Goal: Task Accomplishment & Management: Use online tool/utility

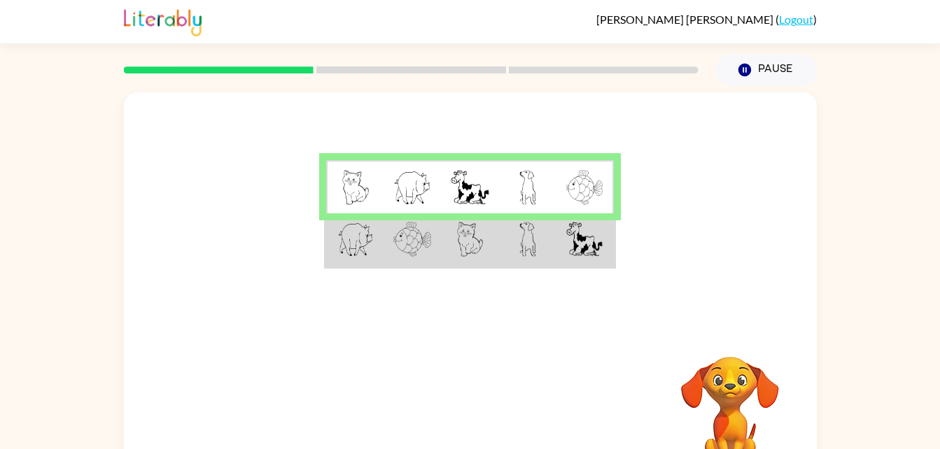
click at [572, 236] on img at bounding box center [584, 239] width 36 height 35
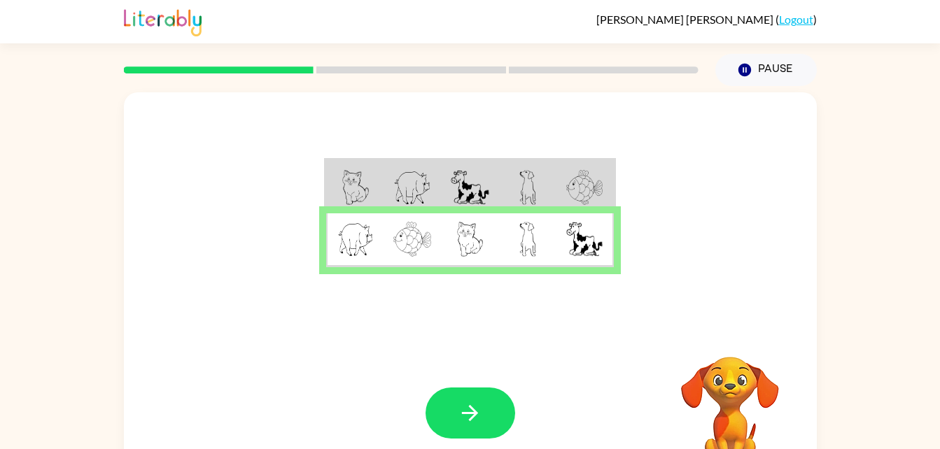
click at [493, 395] on button "button" at bounding box center [471, 413] width 90 height 51
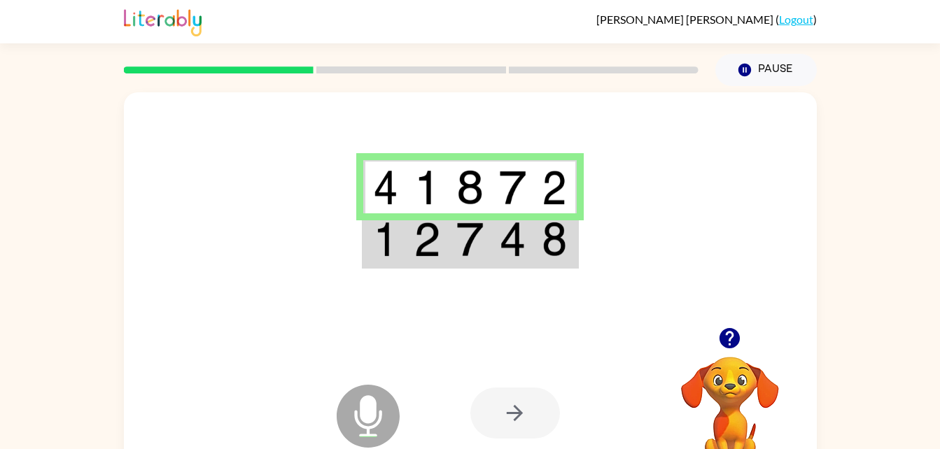
click at [505, 244] on img at bounding box center [512, 239] width 27 height 35
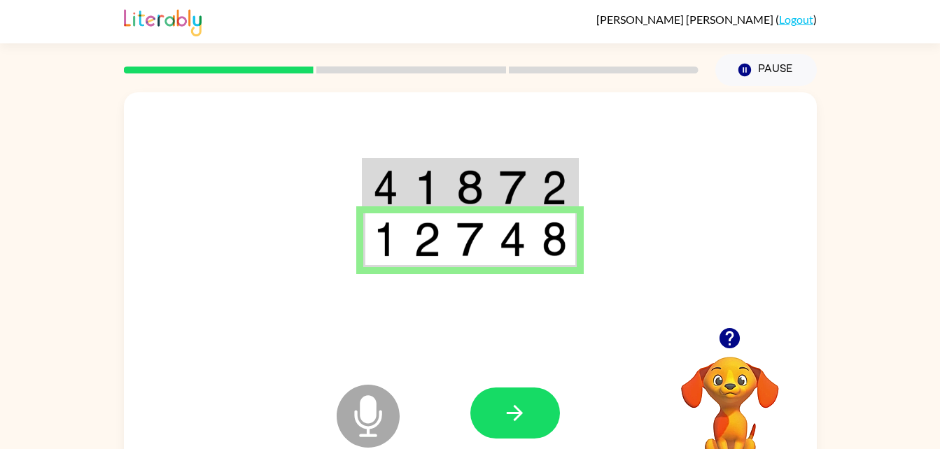
click at [530, 400] on button "button" at bounding box center [515, 413] width 90 height 51
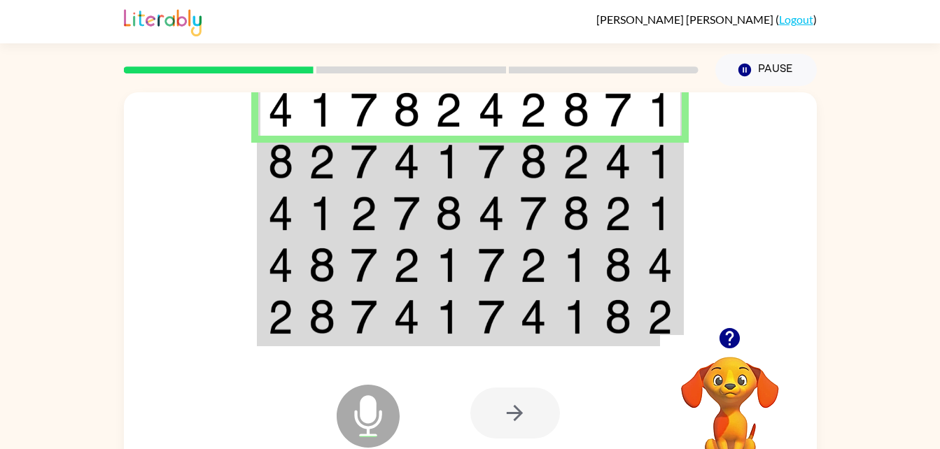
click at [297, 176] on td at bounding box center [279, 162] width 43 height 52
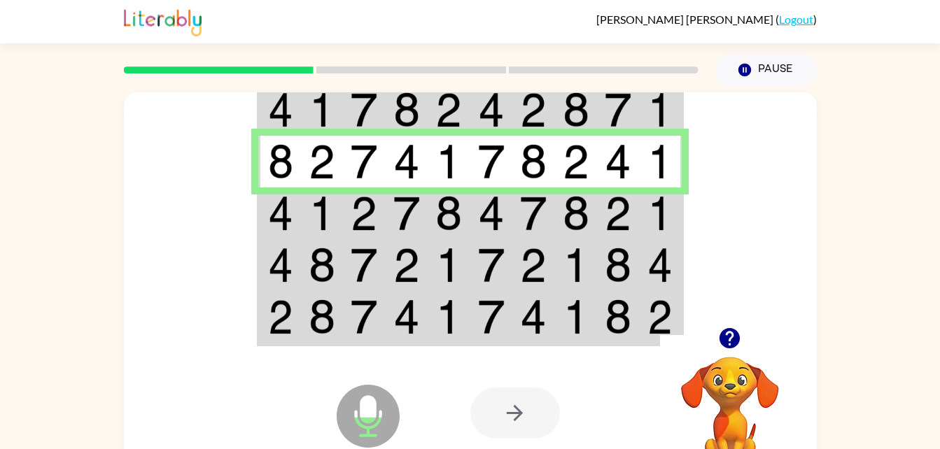
click at [389, 214] on td at bounding box center [407, 214] width 43 height 52
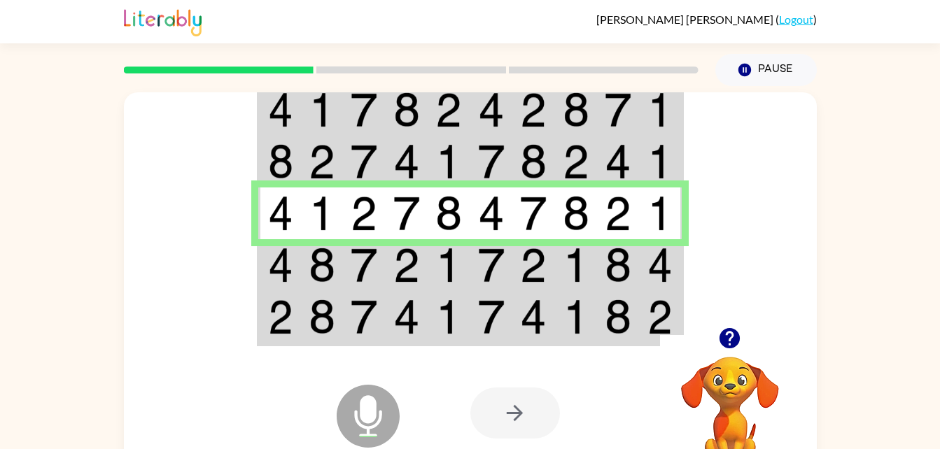
click at [403, 279] on img at bounding box center [406, 265] width 27 height 35
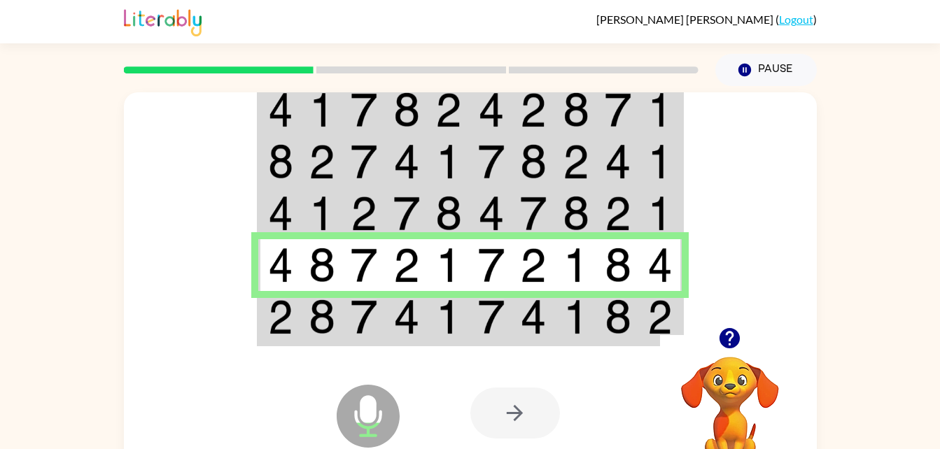
click at [346, 325] on td at bounding box center [364, 318] width 43 height 54
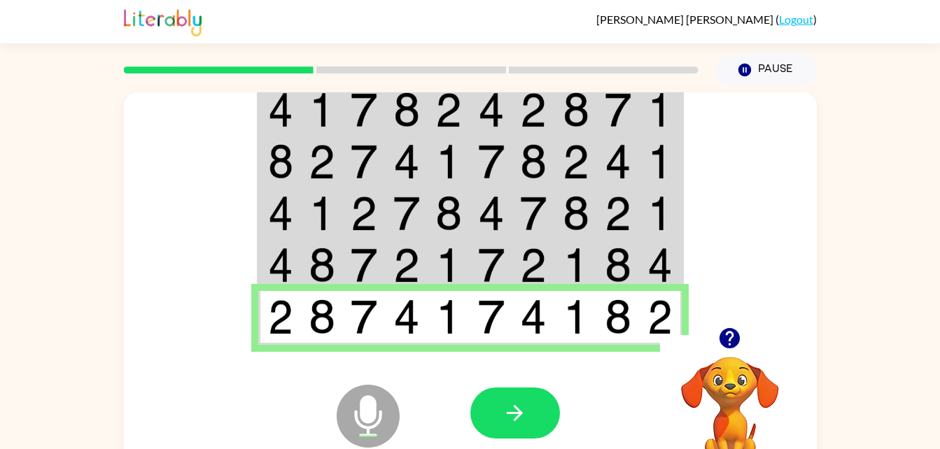
click at [503, 402] on icon "button" at bounding box center [515, 413] width 24 height 24
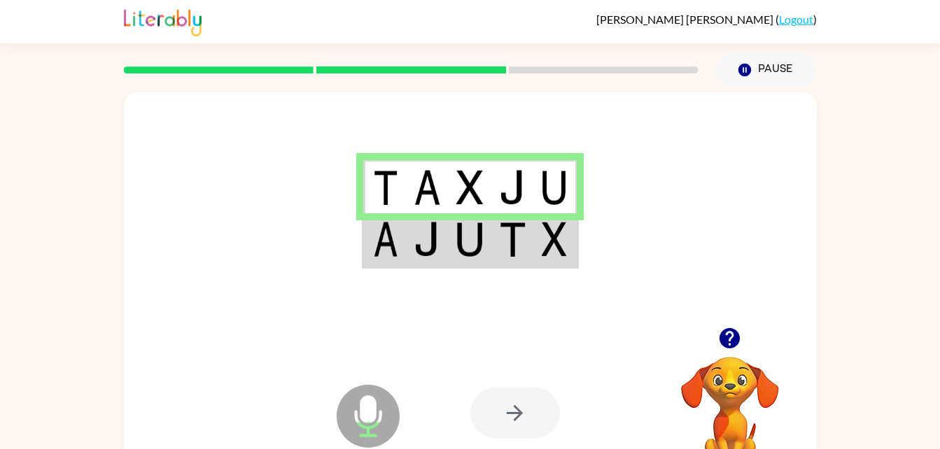
click at [517, 248] on img at bounding box center [512, 239] width 27 height 35
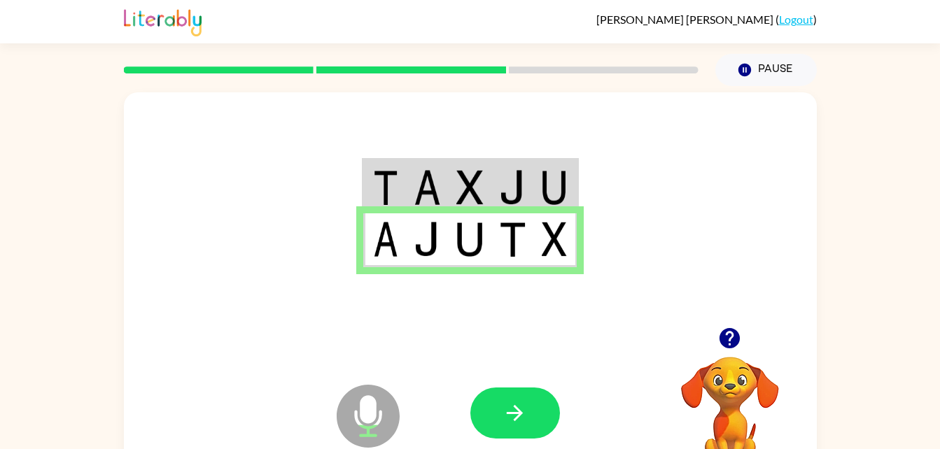
click at [487, 242] on td at bounding box center [470, 240] width 43 height 54
click at [507, 397] on button "button" at bounding box center [515, 413] width 90 height 51
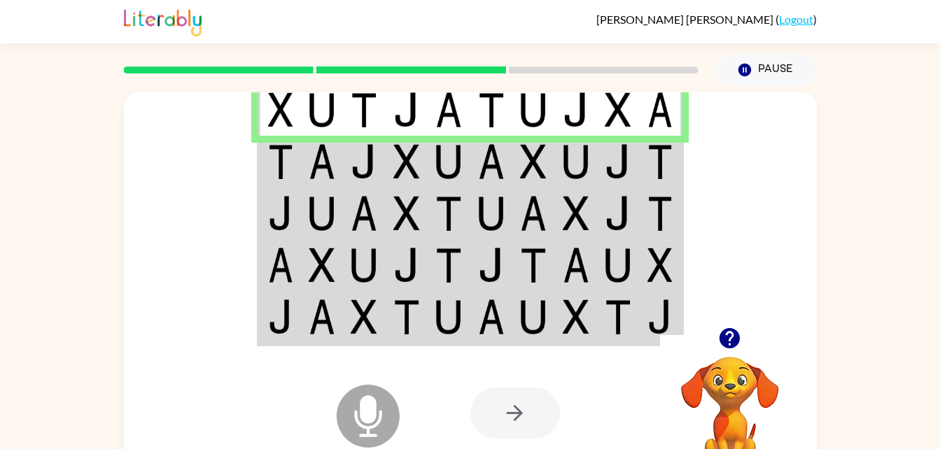
click at [276, 165] on img at bounding box center [280, 161] width 25 height 35
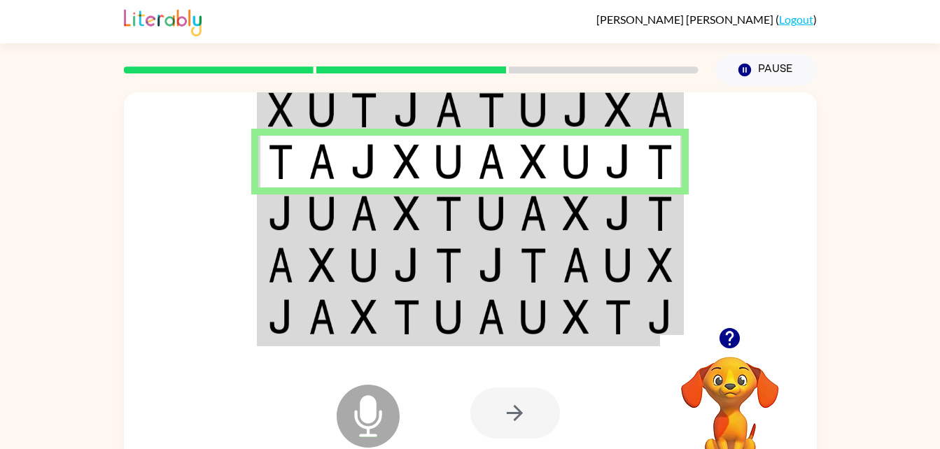
click at [288, 227] on img at bounding box center [280, 213] width 25 height 35
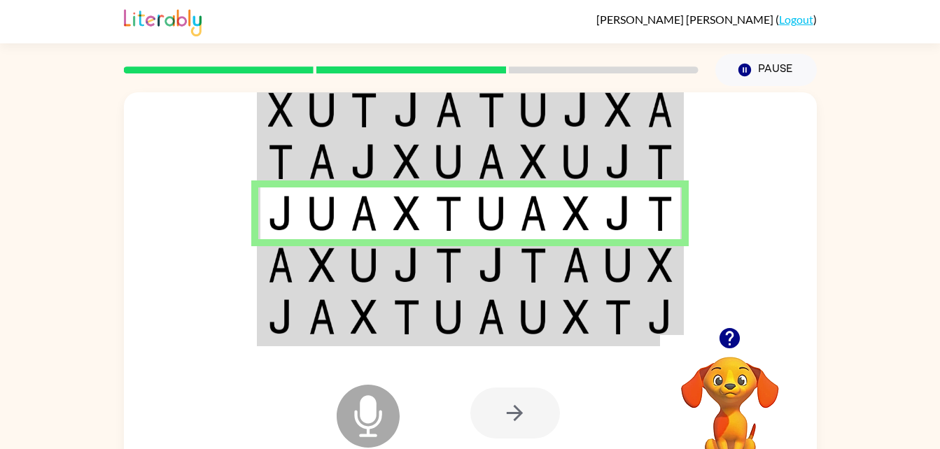
click at [453, 265] on img at bounding box center [448, 265] width 27 height 35
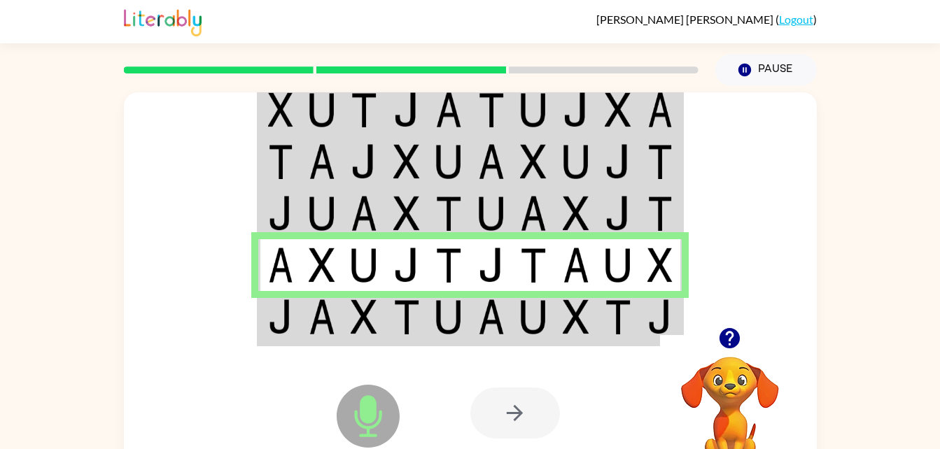
click at [304, 323] on td at bounding box center [322, 318] width 43 height 54
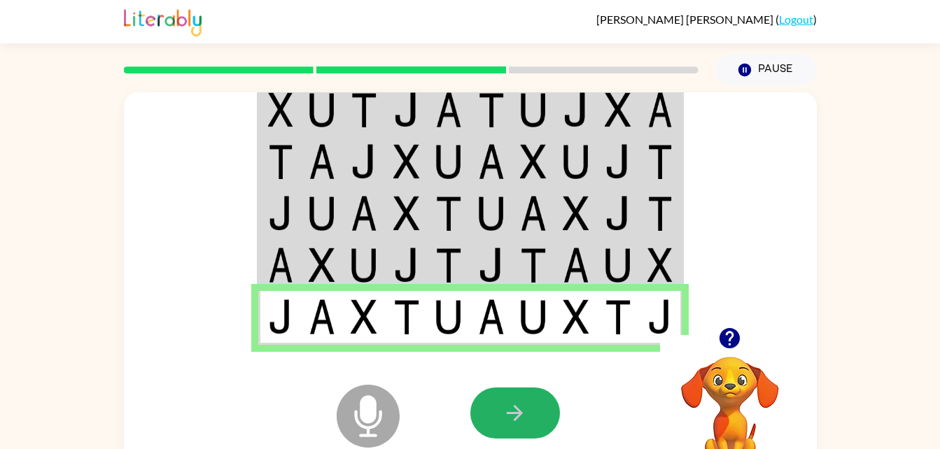
click at [503, 405] on icon "button" at bounding box center [515, 413] width 24 height 24
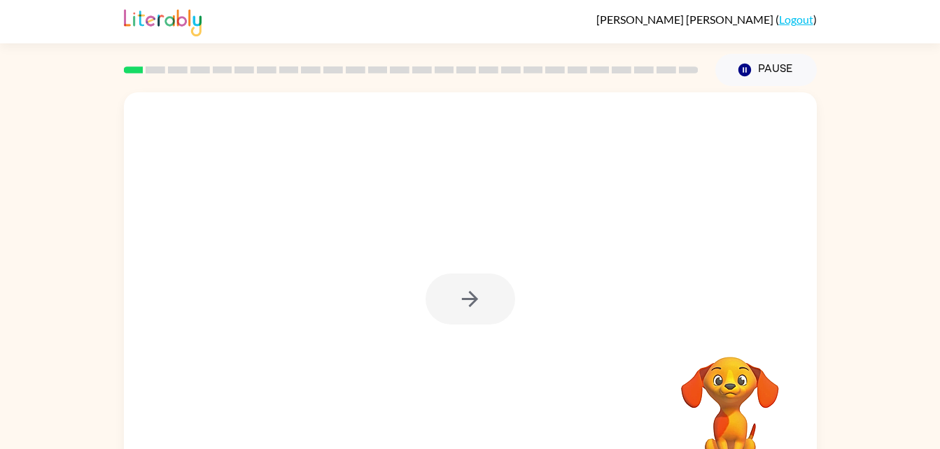
click at [472, 301] on div at bounding box center [471, 299] width 90 height 51
click at [468, 323] on button "button" at bounding box center [471, 299] width 90 height 51
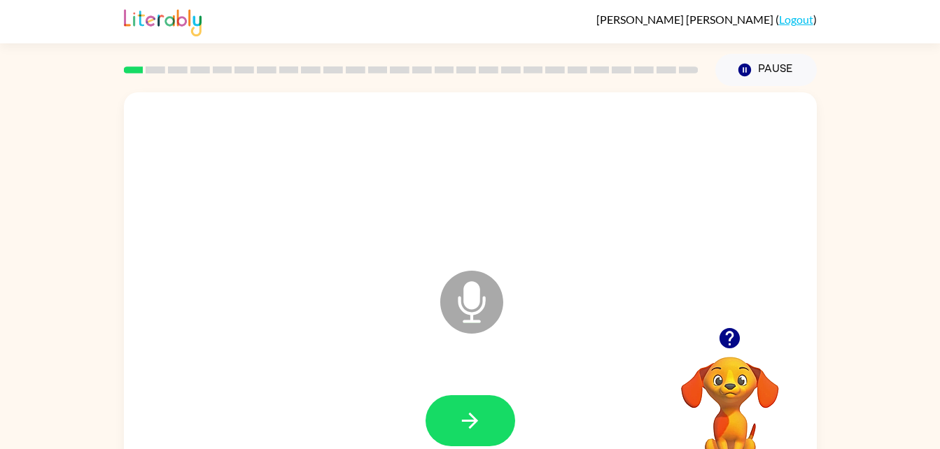
click at [462, 402] on button "button" at bounding box center [471, 420] width 90 height 51
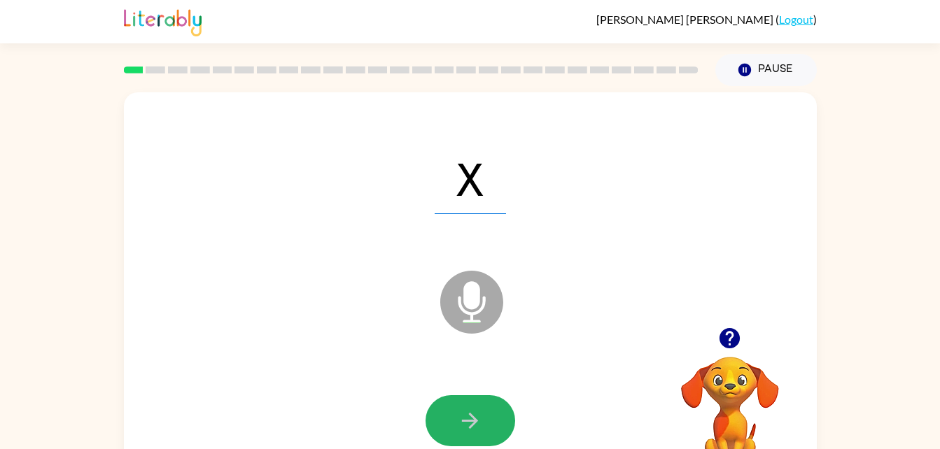
click at [468, 409] on icon "button" at bounding box center [470, 421] width 24 height 24
click at [451, 404] on button "button" at bounding box center [471, 420] width 90 height 51
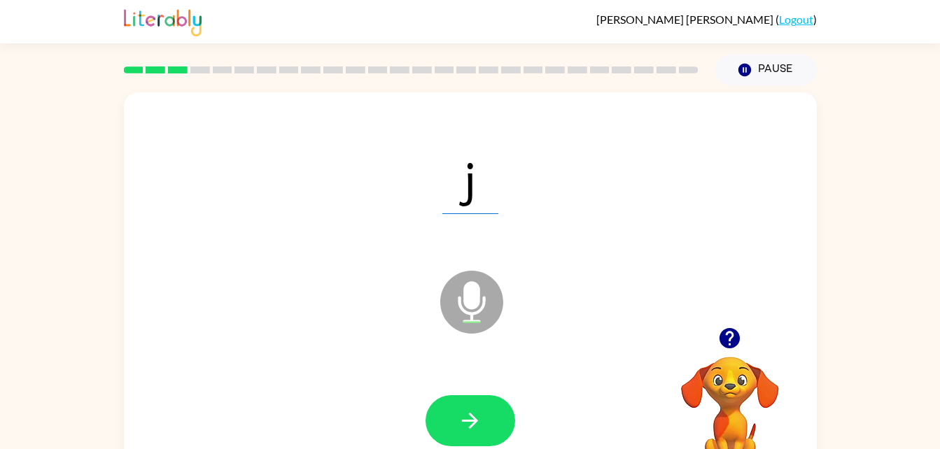
click at [472, 405] on button "button" at bounding box center [471, 420] width 90 height 51
click at [483, 401] on button "button" at bounding box center [471, 420] width 90 height 51
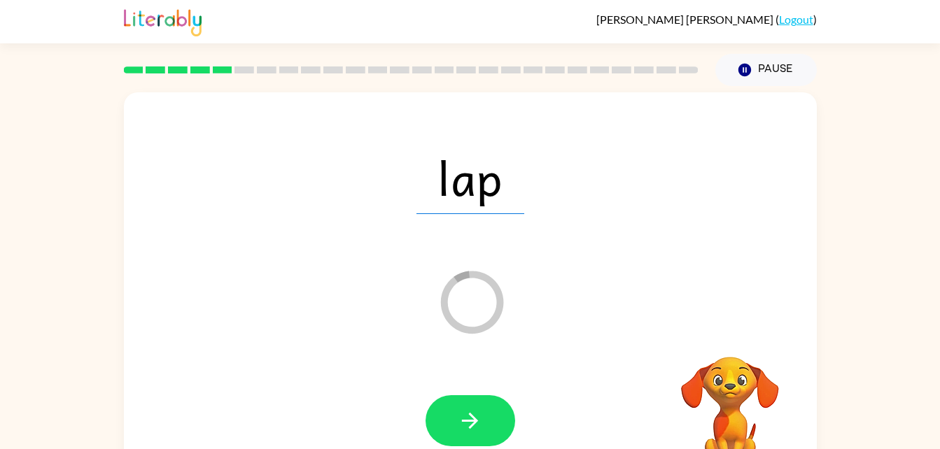
click at [482, 418] on icon "button" at bounding box center [470, 421] width 24 height 24
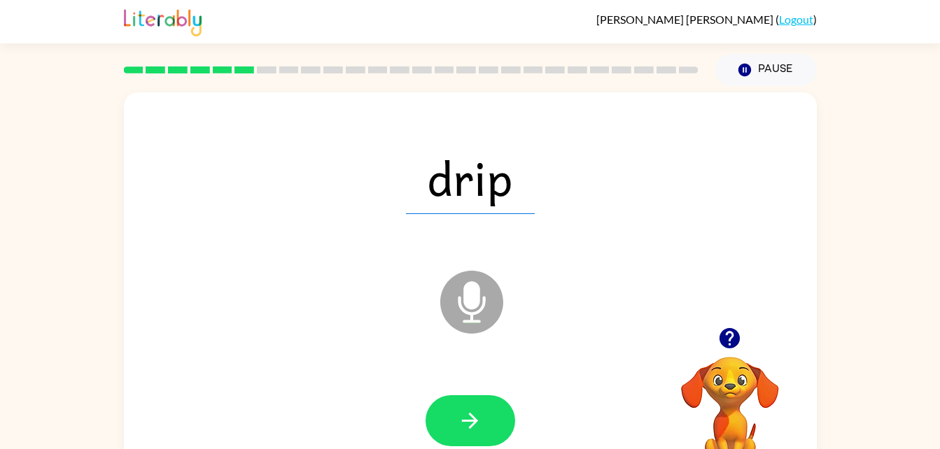
click at [484, 440] on button "button" at bounding box center [471, 420] width 90 height 51
click at [481, 428] on icon "button" at bounding box center [470, 421] width 24 height 24
click at [455, 428] on button "button" at bounding box center [471, 420] width 90 height 51
click at [474, 429] on icon "button" at bounding box center [470, 421] width 24 height 24
click at [482, 428] on icon "button" at bounding box center [470, 421] width 24 height 24
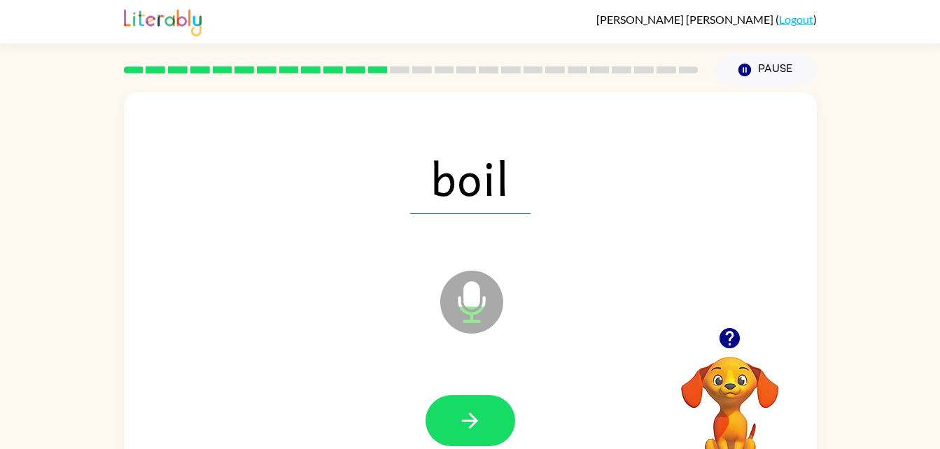
scroll to position [9, 0]
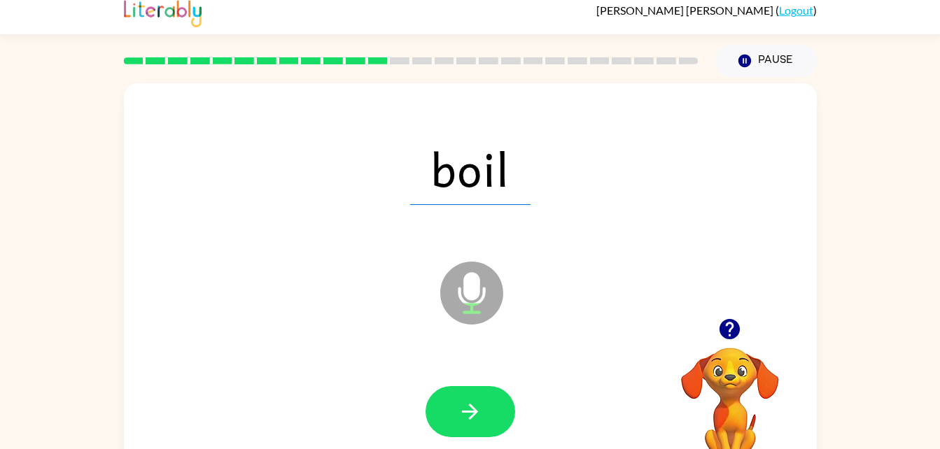
click at [472, 415] on icon "button" at bounding box center [470, 412] width 16 height 16
click at [483, 399] on button "button" at bounding box center [471, 411] width 90 height 51
click at [504, 399] on button "button" at bounding box center [471, 411] width 90 height 51
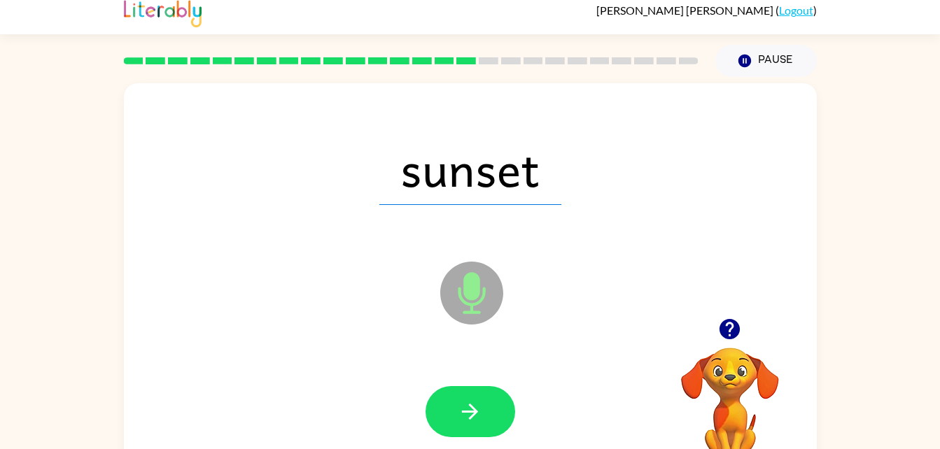
click at [472, 402] on icon "button" at bounding box center [470, 412] width 24 height 24
click at [488, 412] on button "button" at bounding box center [471, 411] width 90 height 51
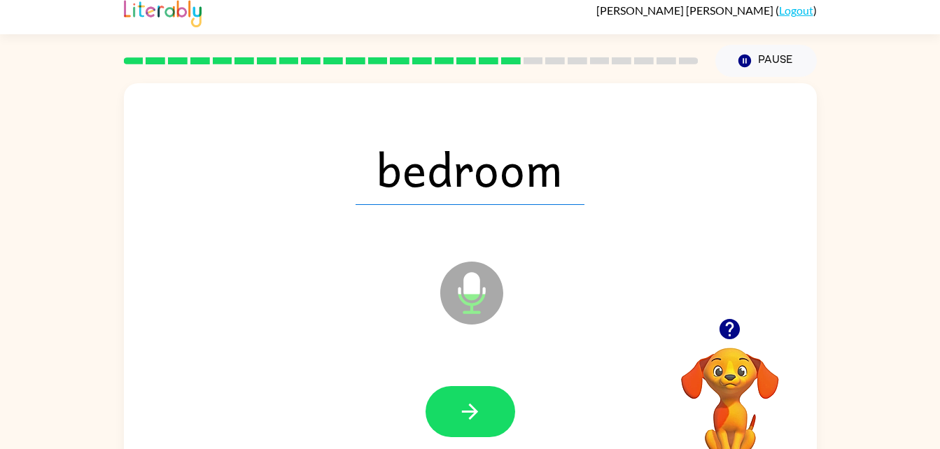
click at [480, 401] on icon "button" at bounding box center [470, 412] width 24 height 24
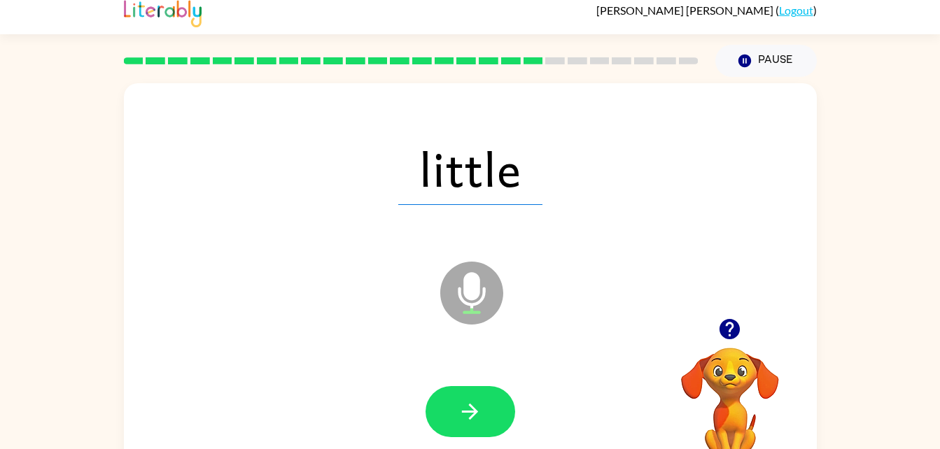
click at [482, 409] on button "button" at bounding box center [471, 411] width 90 height 51
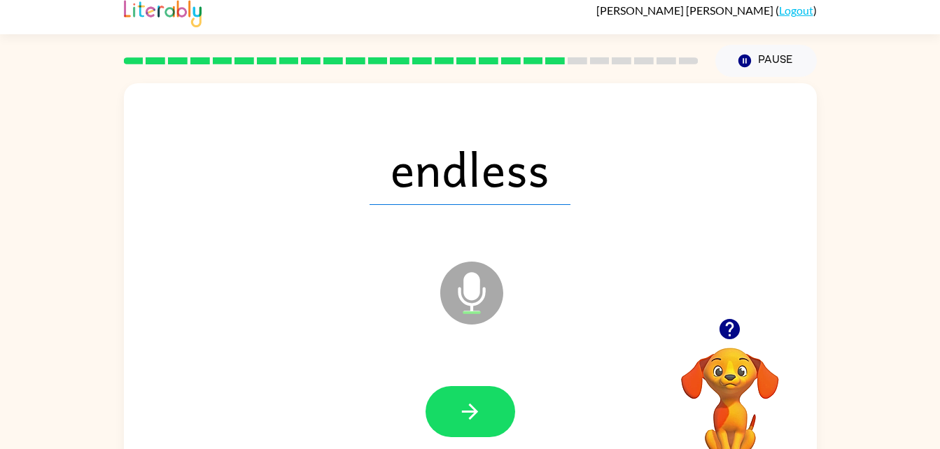
click at [475, 416] on icon "button" at bounding box center [470, 412] width 24 height 24
click at [469, 405] on icon "button" at bounding box center [470, 412] width 16 height 16
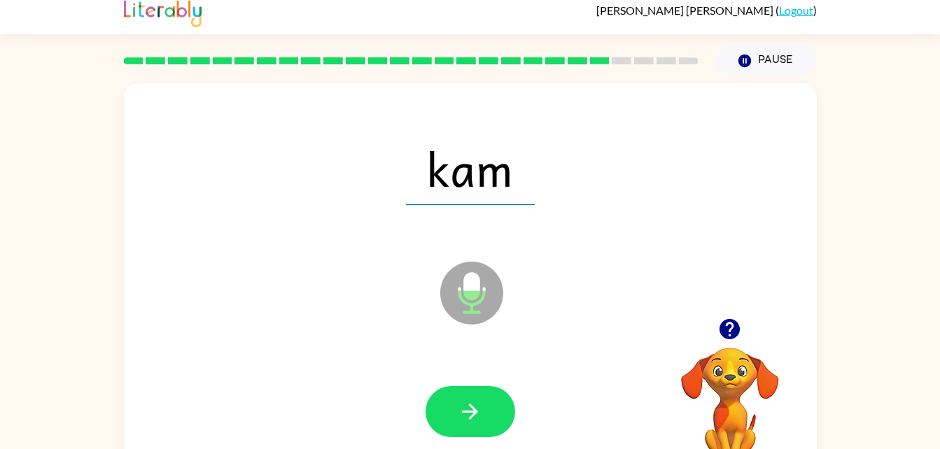
click at [477, 424] on button "button" at bounding box center [471, 411] width 90 height 51
click at [485, 398] on button "button" at bounding box center [471, 411] width 90 height 51
click at [468, 411] on icon "button" at bounding box center [470, 412] width 16 height 16
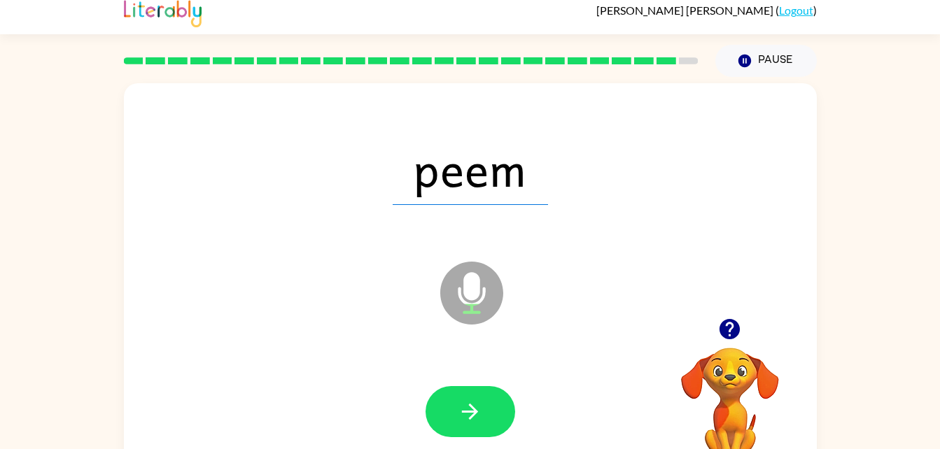
click at [476, 405] on icon "button" at bounding box center [470, 412] width 24 height 24
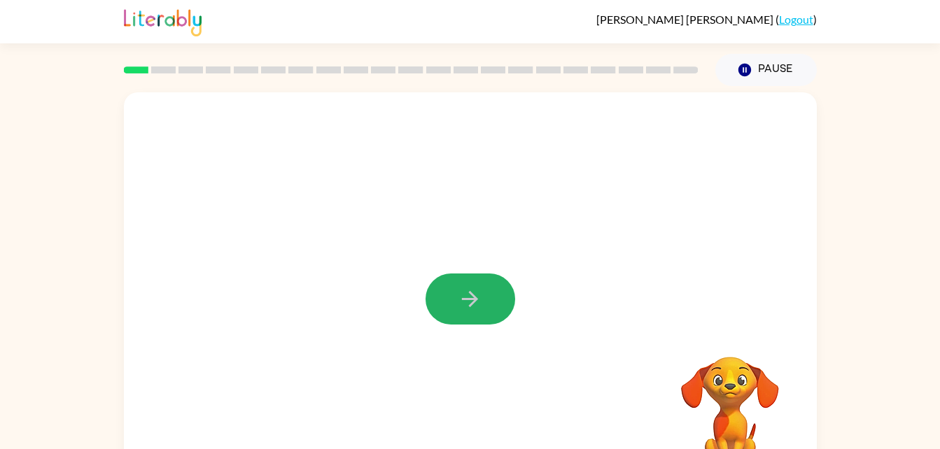
click at [485, 311] on button "button" at bounding box center [471, 299] width 90 height 51
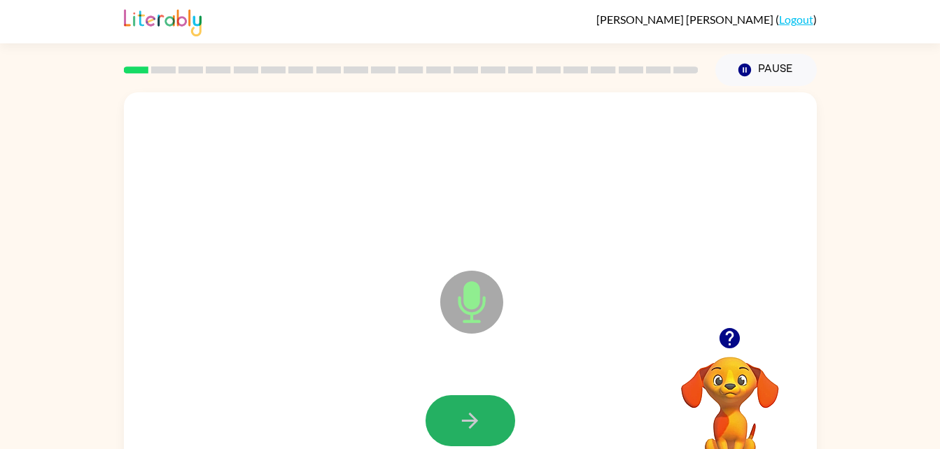
click at [483, 415] on button "button" at bounding box center [471, 420] width 90 height 51
click at [490, 402] on button "button" at bounding box center [471, 420] width 90 height 51
click at [745, 346] on div "Your browser must support playing .mp4 files to use Literably. Please try using…" at bounding box center [730, 398] width 140 height 155
click at [468, 409] on icon "button" at bounding box center [470, 421] width 24 height 24
click at [473, 423] on icon "button" at bounding box center [470, 421] width 16 height 16
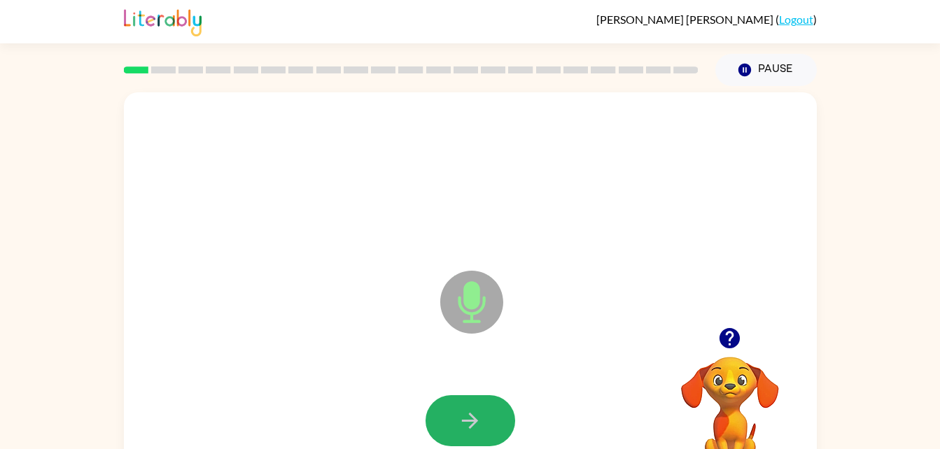
click at [486, 417] on button "button" at bounding box center [471, 420] width 90 height 51
click at [475, 416] on icon "button" at bounding box center [470, 421] width 24 height 24
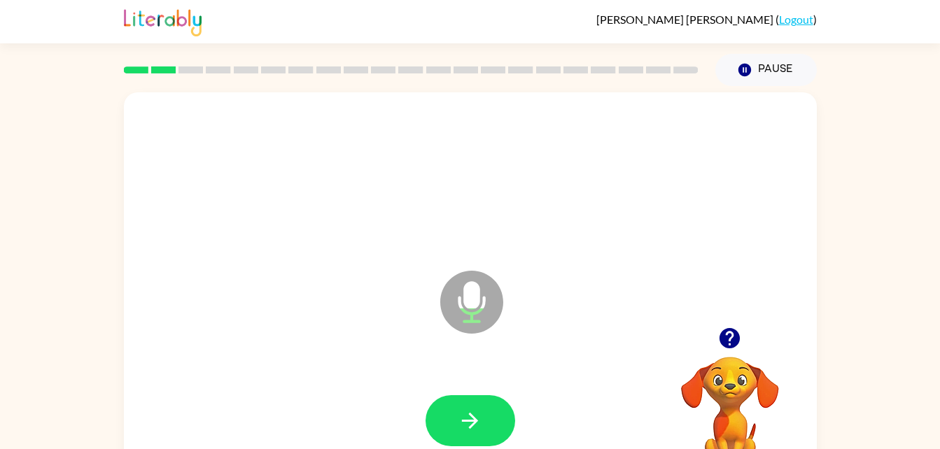
click at [572, 360] on icon "Microphone The Microphone is here when it is your turn to talk" at bounding box center [542, 319] width 210 height 105
click at [491, 414] on button "button" at bounding box center [471, 420] width 90 height 51
click at [475, 405] on button "button" at bounding box center [471, 420] width 90 height 51
click at [474, 409] on icon "button" at bounding box center [470, 421] width 24 height 24
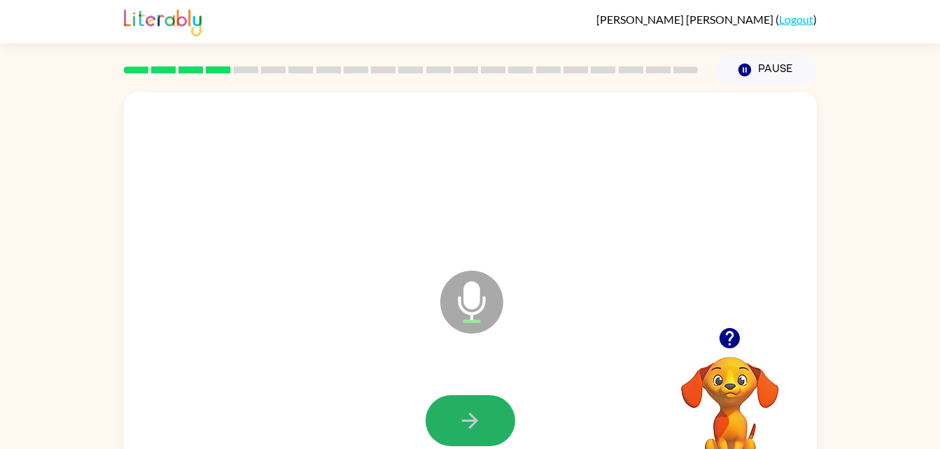
click at [482, 412] on button "button" at bounding box center [471, 420] width 90 height 51
click at [476, 407] on button "button" at bounding box center [471, 420] width 90 height 51
click at [469, 419] on icon "button" at bounding box center [470, 421] width 24 height 24
click at [490, 414] on button "button" at bounding box center [471, 420] width 90 height 51
click at [478, 423] on icon "button" at bounding box center [470, 421] width 24 height 24
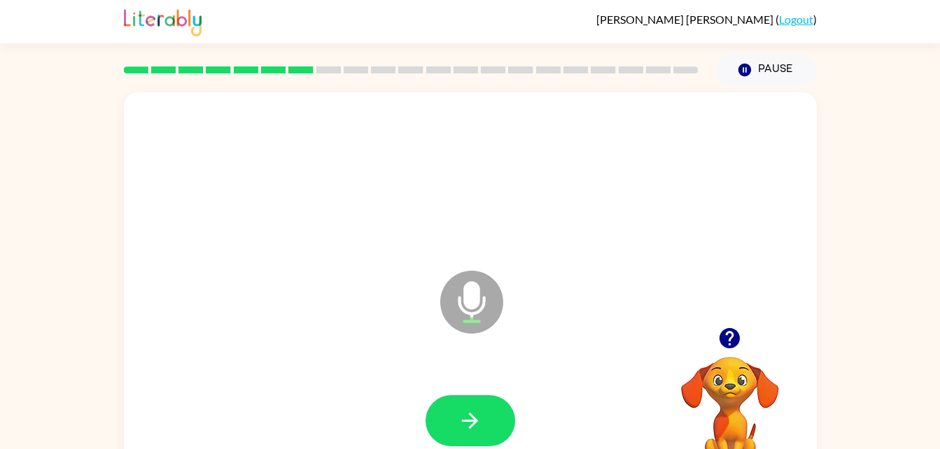
click at [463, 395] on button "button" at bounding box center [471, 420] width 90 height 51
click at [481, 423] on icon "button" at bounding box center [470, 421] width 24 height 24
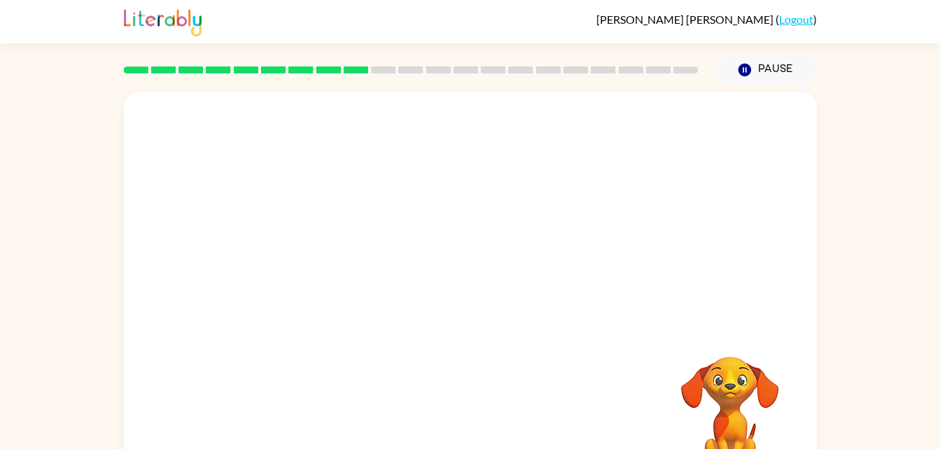
click at [422, 64] on div at bounding box center [410, 69] width 591 height 49
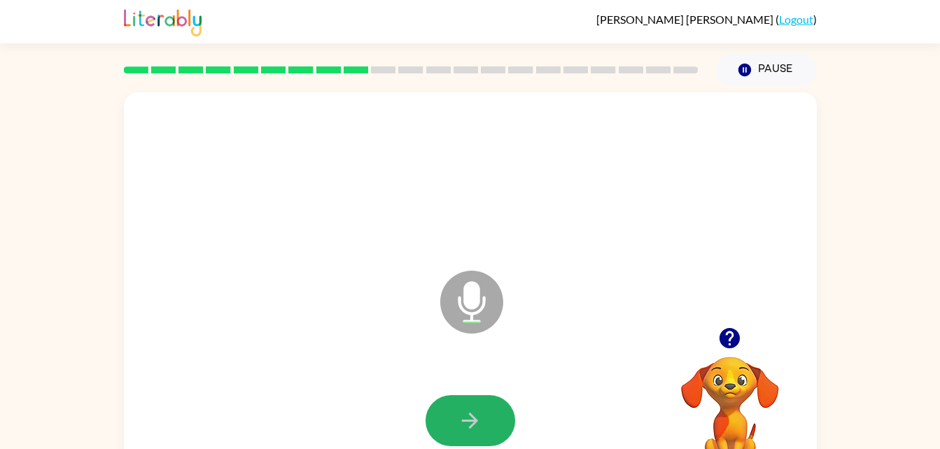
click at [457, 419] on button "button" at bounding box center [471, 420] width 90 height 51
click at [492, 422] on button "button" at bounding box center [471, 420] width 90 height 51
click at [451, 405] on button "button" at bounding box center [471, 420] width 90 height 51
click at [458, 423] on icon "button" at bounding box center [470, 421] width 24 height 24
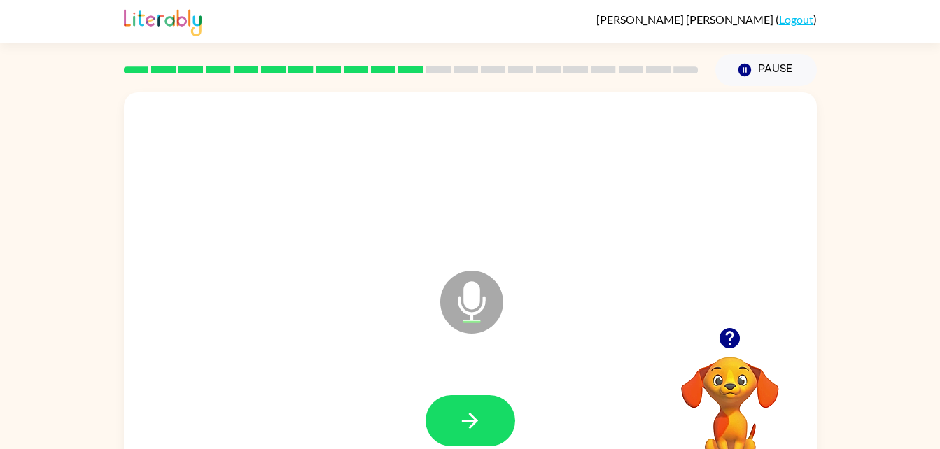
click at [458, 423] on icon "button" at bounding box center [470, 421] width 24 height 24
click at [458, 410] on icon "button" at bounding box center [470, 421] width 24 height 24
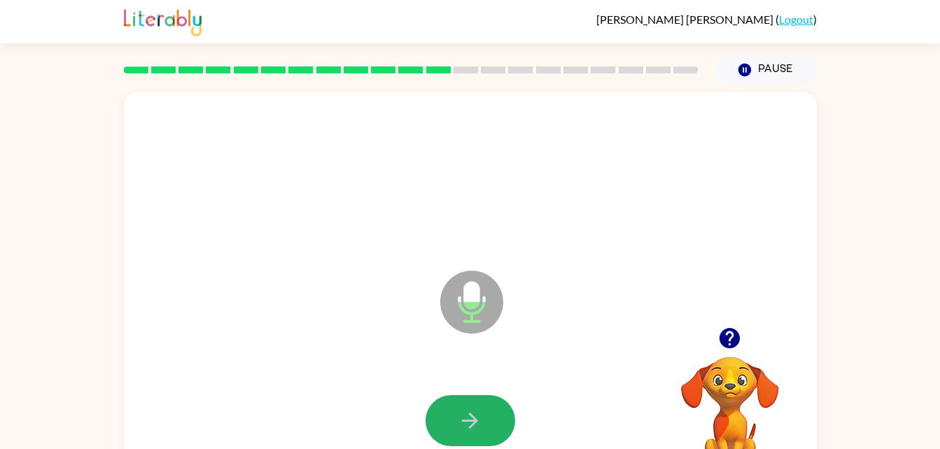
click at [470, 428] on icon "button" at bounding box center [470, 421] width 16 height 16
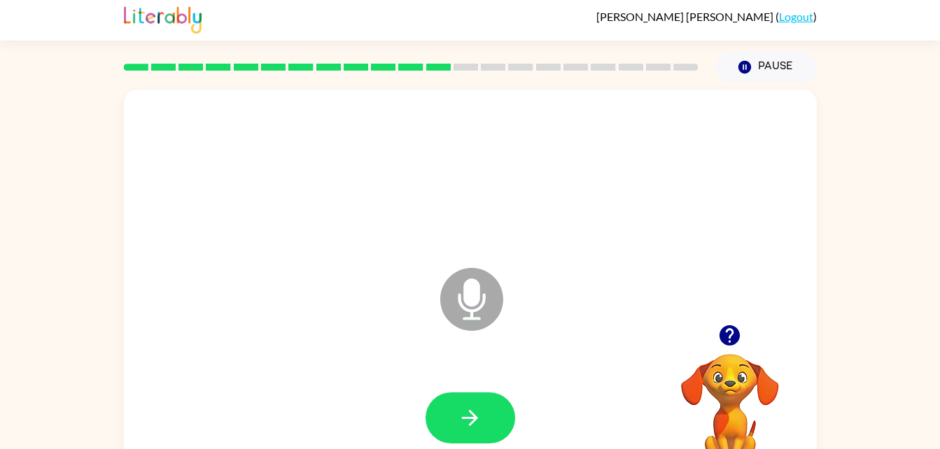
scroll to position [3, 0]
click at [490, 410] on button "button" at bounding box center [471, 417] width 90 height 51
click at [505, 412] on button "button" at bounding box center [471, 417] width 90 height 51
click at [486, 437] on button "button" at bounding box center [471, 417] width 90 height 51
click at [459, 415] on icon "button" at bounding box center [470, 417] width 24 height 24
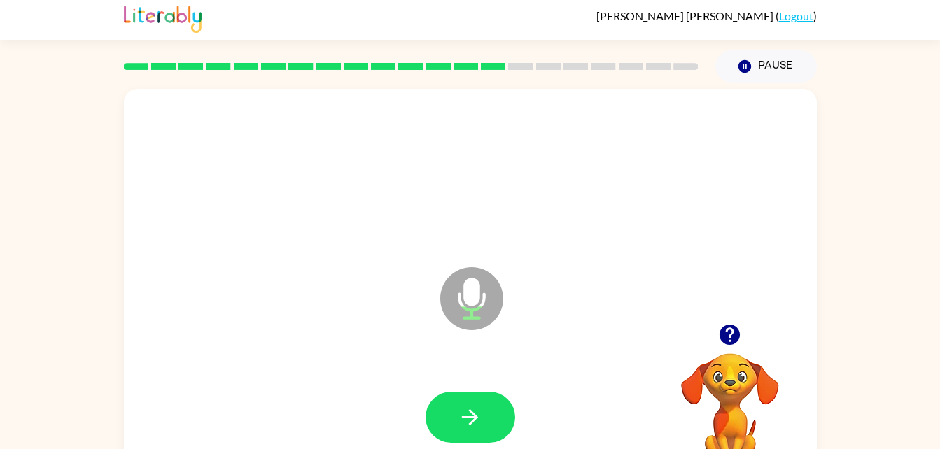
click at [489, 414] on button "button" at bounding box center [471, 417] width 90 height 51
click at [475, 407] on icon "button" at bounding box center [470, 417] width 24 height 24
click at [465, 408] on icon "button" at bounding box center [470, 417] width 24 height 24
click at [486, 423] on button "button" at bounding box center [471, 417] width 90 height 51
click at [469, 409] on icon "button" at bounding box center [470, 417] width 24 height 24
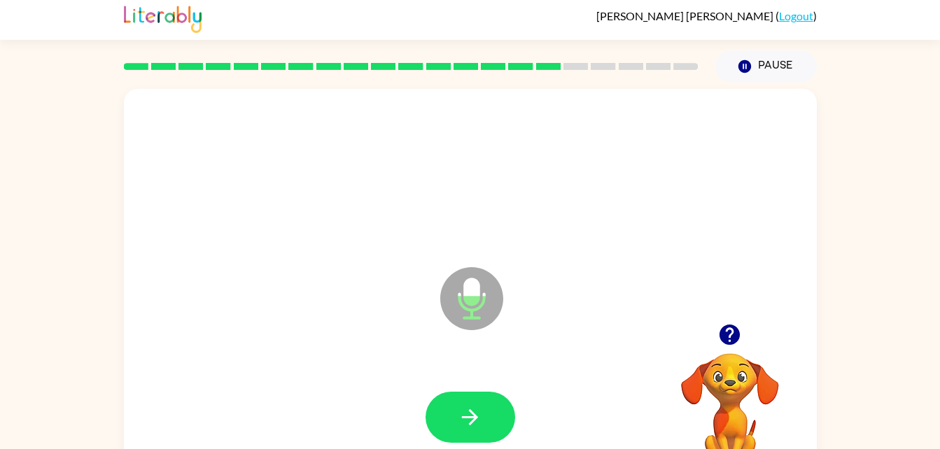
click at [475, 421] on icon "button" at bounding box center [470, 417] width 16 height 16
click at [449, 402] on button "button" at bounding box center [471, 417] width 90 height 51
click at [472, 419] on icon "button" at bounding box center [470, 417] width 24 height 24
click at [471, 419] on icon "button" at bounding box center [470, 417] width 24 height 24
click at [472, 422] on icon "button" at bounding box center [470, 417] width 16 height 16
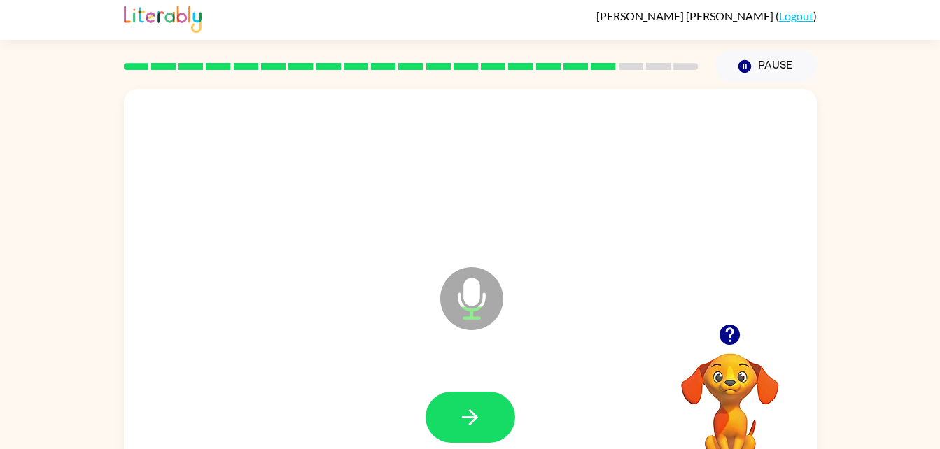
click at [487, 406] on button "button" at bounding box center [471, 417] width 90 height 51
click at [475, 420] on icon "button" at bounding box center [470, 417] width 16 height 16
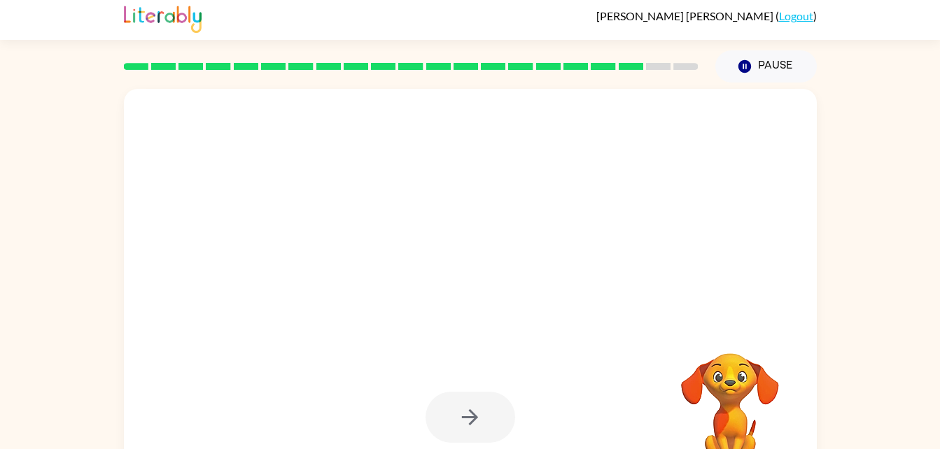
click at [456, 409] on div at bounding box center [471, 417] width 90 height 51
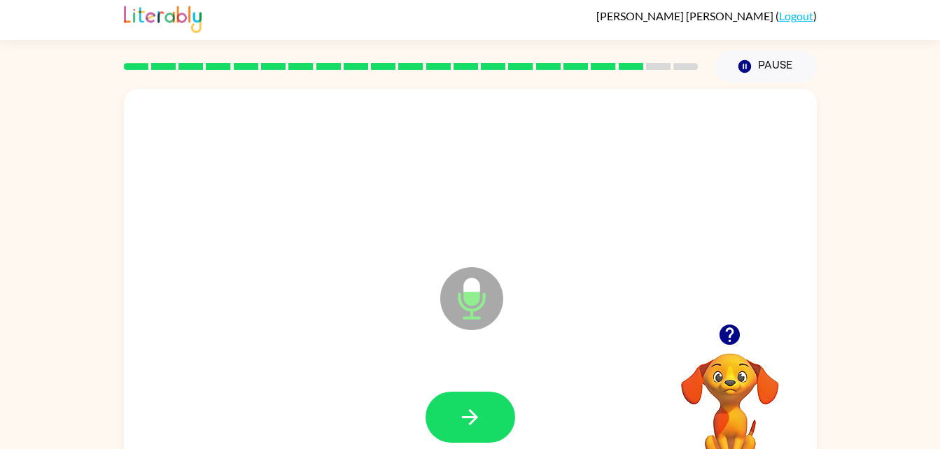
click at [456, 418] on button "button" at bounding box center [471, 417] width 90 height 51
click at [477, 413] on icon "button" at bounding box center [470, 417] width 24 height 24
click at [481, 406] on icon "button" at bounding box center [470, 417] width 24 height 24
